Goal: Navigation & Orientation: Find specific page/section

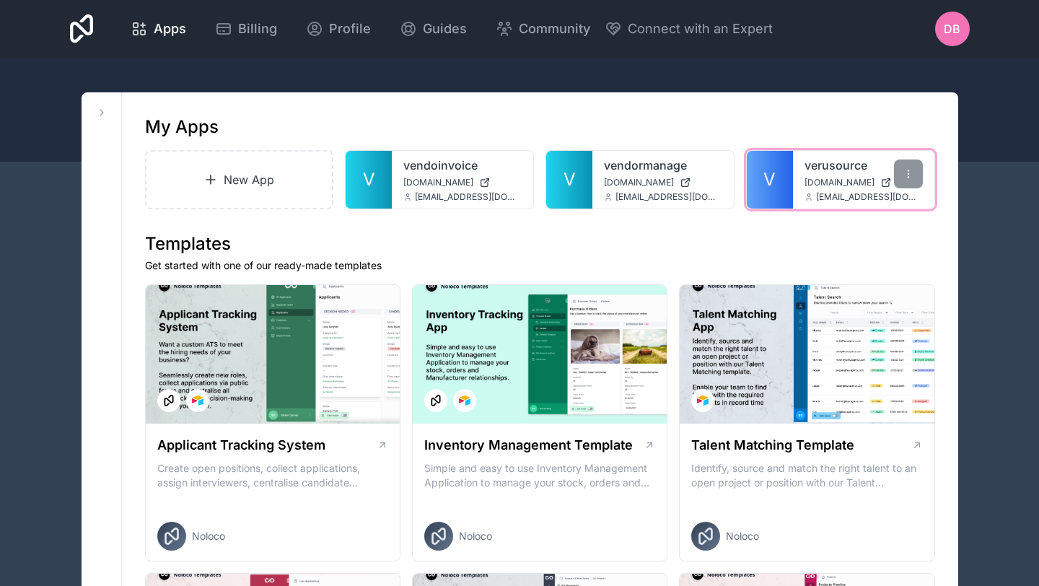
click at [801, 180] on div "verusource [DOMAIN_NAME] [EMAIL_ADDRESS][DOMAIN_NAME]" at bounding box center [863, 180] width 141 height 58
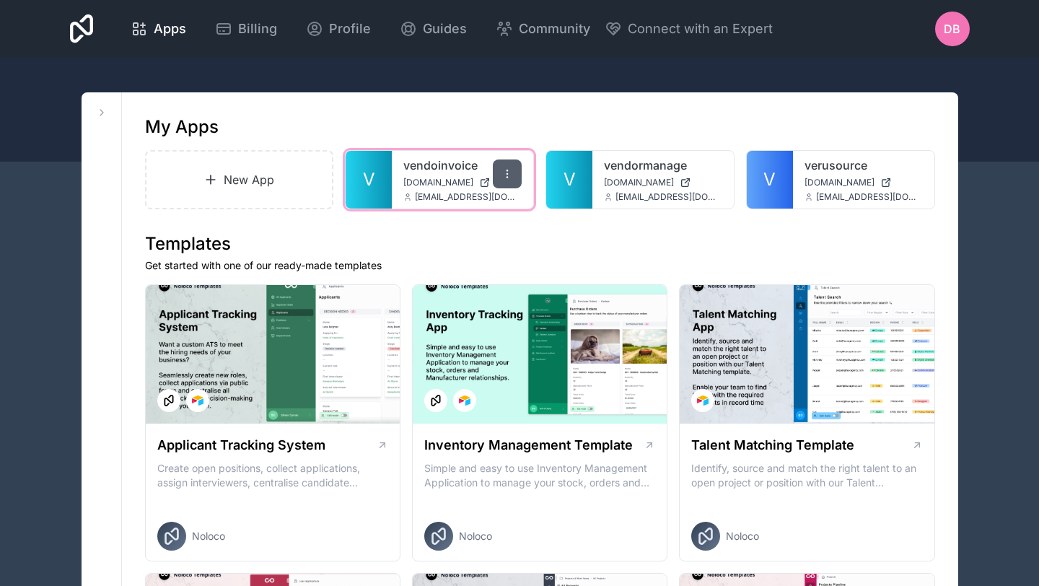
click at [503, 172] on icon at bounding box center [507, 174] width 12 height 12
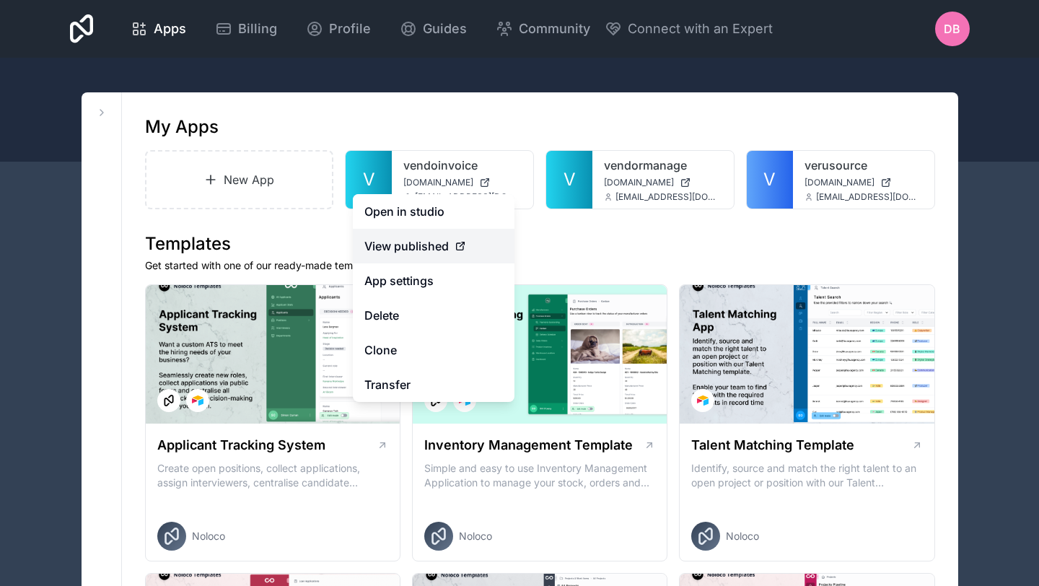
click at [425, 245] on span "View published" at bounding box center [406, 245] width 84 height 17
click at [462, 252] on div "View published" at bounding box center [433, 245] width 138 height 17
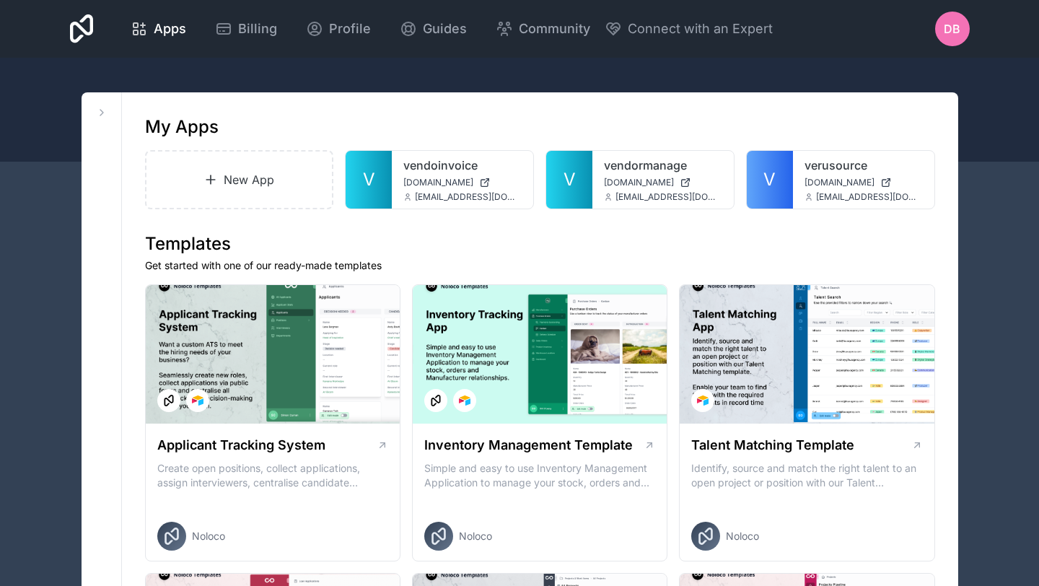
click at [577, 239] on h1 "Templates" at bounding box center [540, 243] width 790 height 23
click at [439, 182] on span "[DOMAIN_NAME]" at bounding box center [438, 183] width 70 height 12
click at [380, 124] on div "My Apps" at bounding box center [540, 126] width 790 height 23
click at [504, 175] on icon at bounding box center [507, 174] width 12 height 12
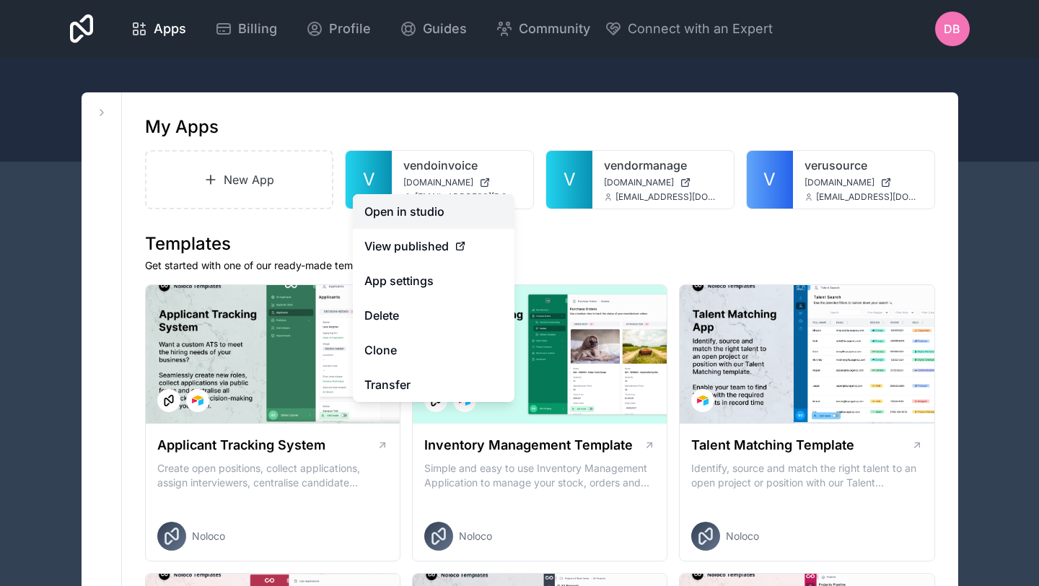
click at [439, 211] on link "Open in studio" at bounding box center [434, 211] width 162 height 35
